Goal: Task Accomplishment & Management: Manage account settings

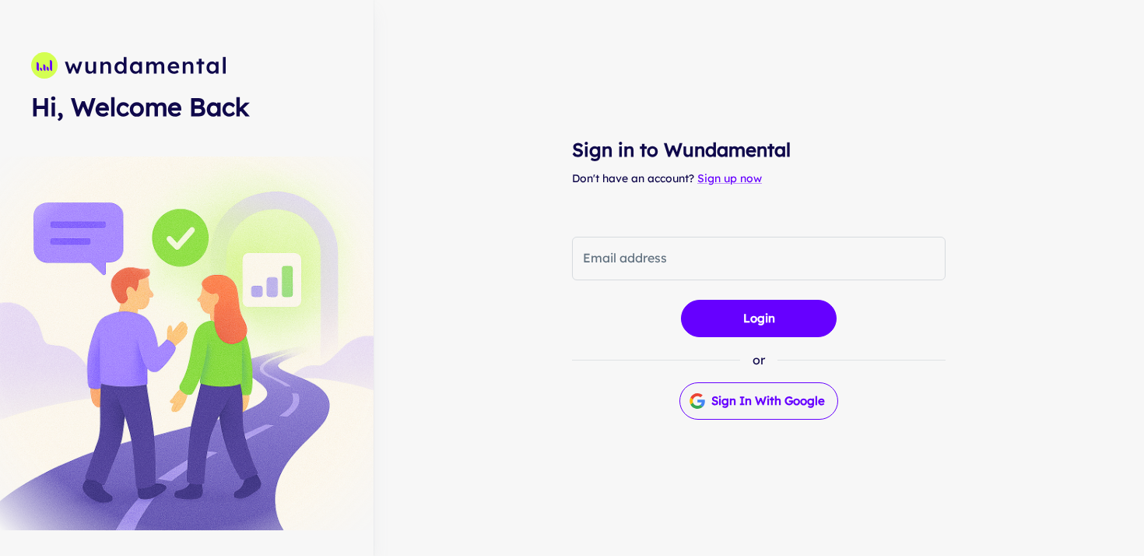
click at [749, 407] on button "Sign in with Google" at bounding box center [758, 400] width 159 height 37
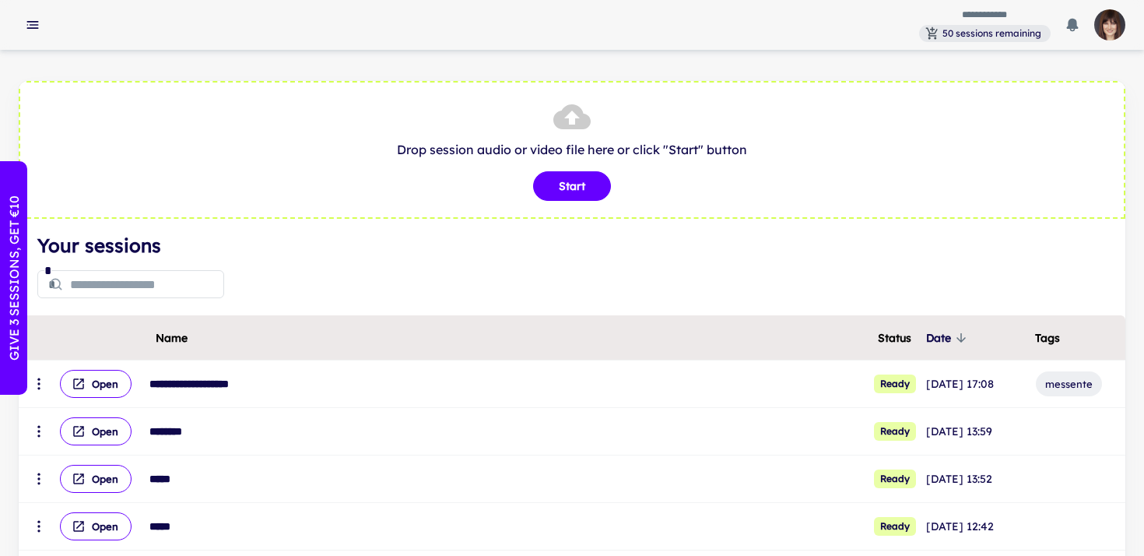
click at [7, 276] on p "GIVE 3 SESSIONS, GET €10" at bounding box center [14, 277] width 19 height 165
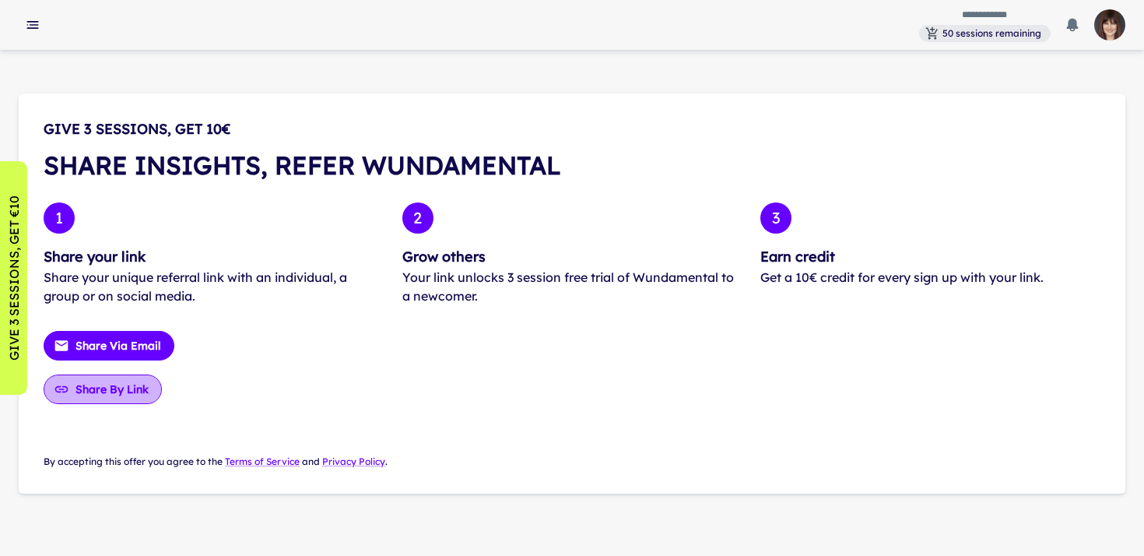
click at [111, 390] on button "Share by Link" at bounding box center [103, 389] width 118 height 30
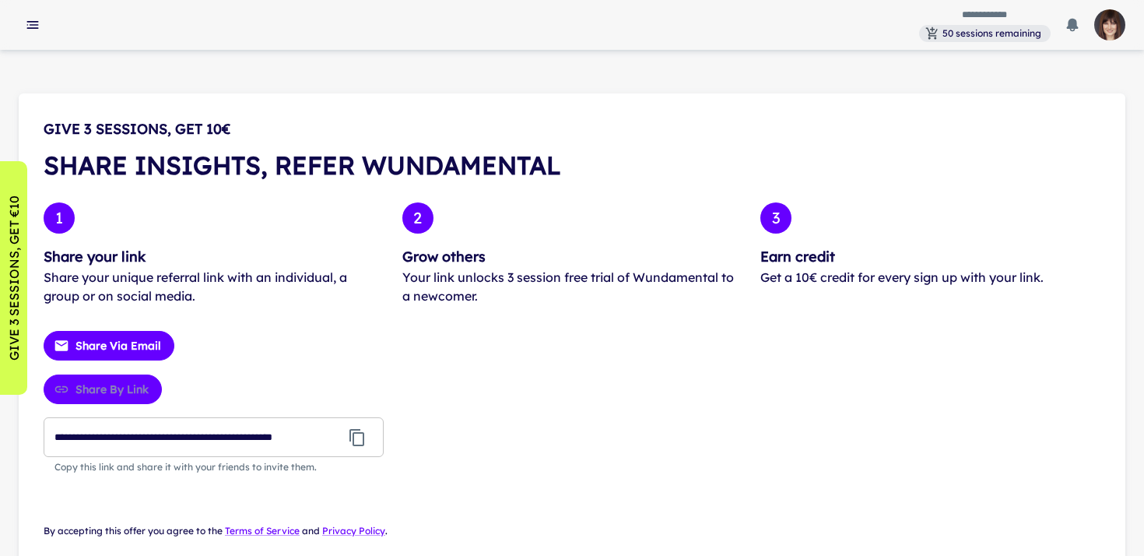
click at [191, 441] on input "**********" at bounding box center [193, 437] width 298 height 40
click at [29, 26] on icon "button" at bounding box center [33, 25] width 16 height 16
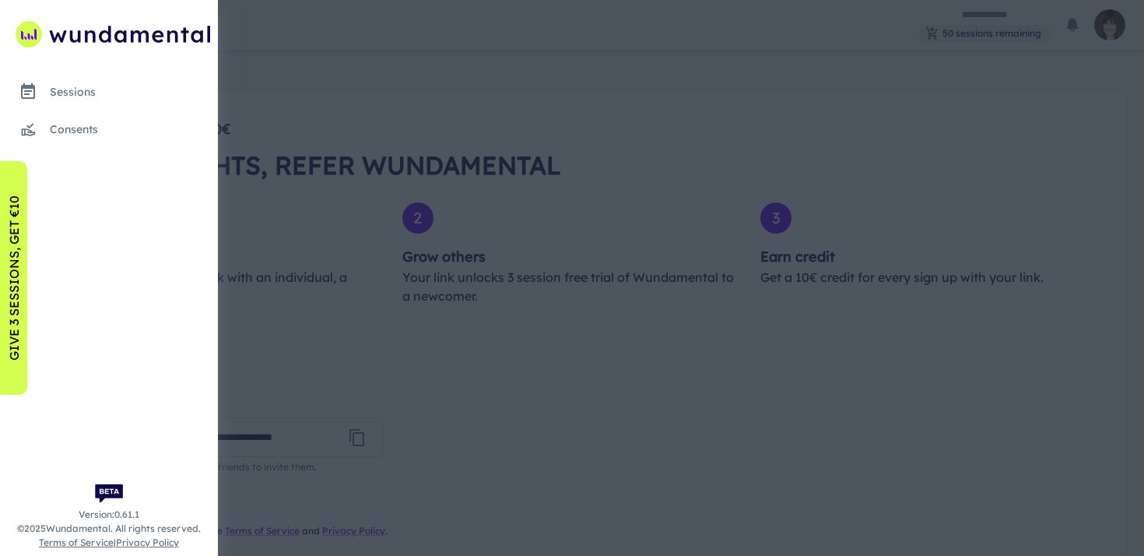
click at [65, 96] on div "sessions" at bounding box center [131, 91] width 162 height 17
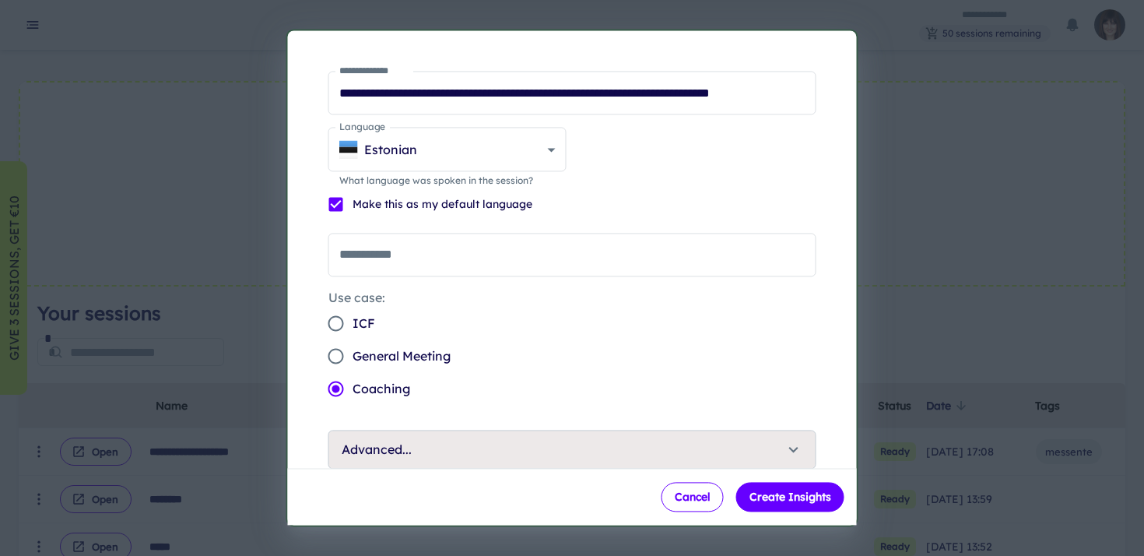
click at [683, 500] on button "Cancel" at bounding box center [693, 498] width 62 height 30
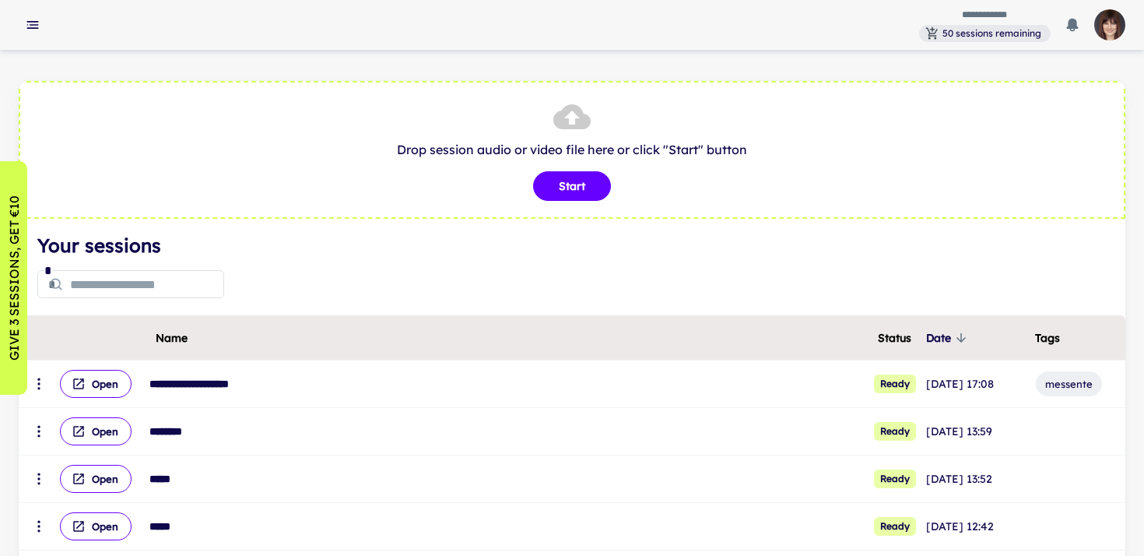
click at [1112, 22] on img "button" at bounding box center [1109, 24] width 31 height 31
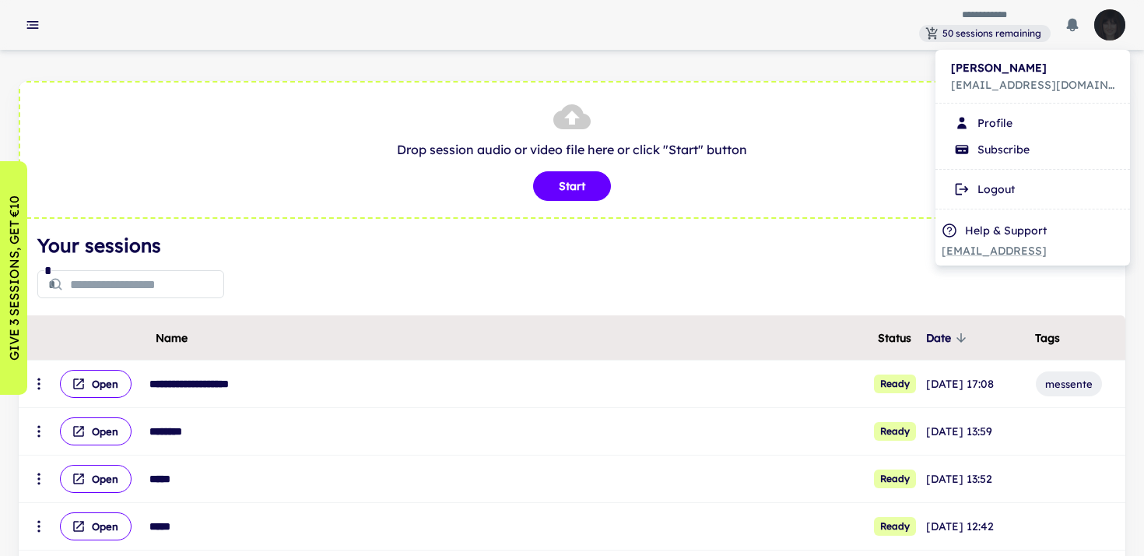
click at [986, 190] on li "Logout" at bounding box center [1033, 189] width 182 height 26
